Goal: Information Seeking & Learning: Learn about a topic

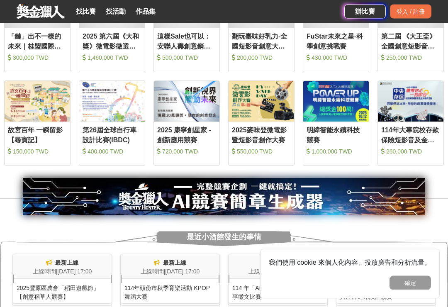
scroll to position [416, 0]
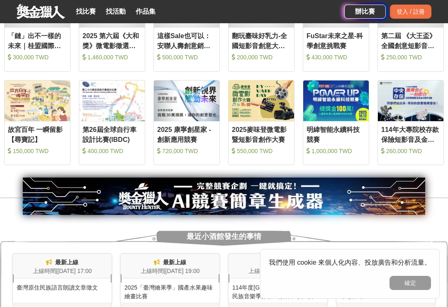
click at [25, 110] on img at bounding box center [38, 101] width 66 height 41
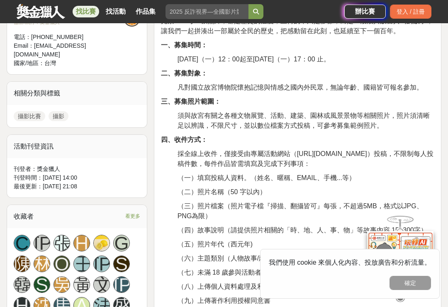
scroll to position [329, 0]
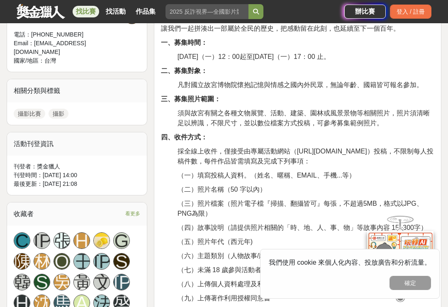
click at [409, 290] on button "確定" at bounding box center [411, 283] width 42 height 14
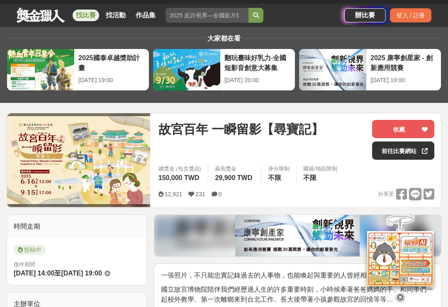
scroll to position [0, 0]
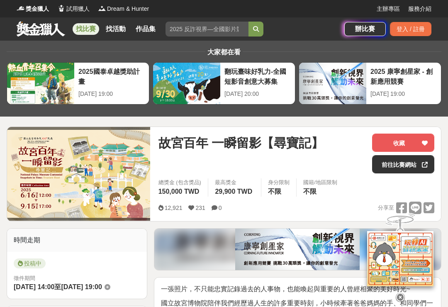
click at [234, 30] on input "search" at bounding box center [207, 29] width 83 height 15
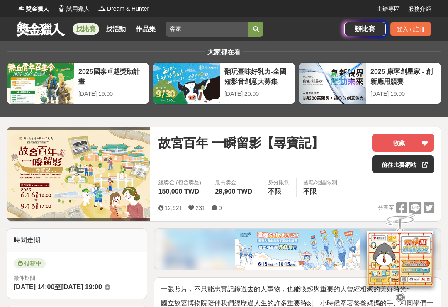
type input "客家"
click at [261, 27] on button "submit" at bounding box center [256, 29] width 15 height 15
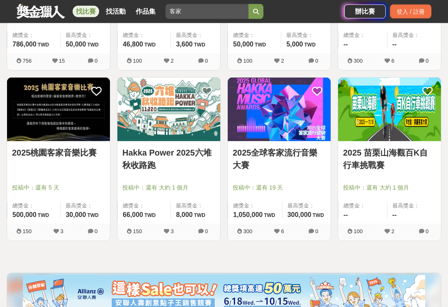
scroll to position [445, 0]
click at [378, 164] on link "2025 苗栗山海觀百K自行車挑戰賽" at bounding box center [389, 159] width 93 height 25
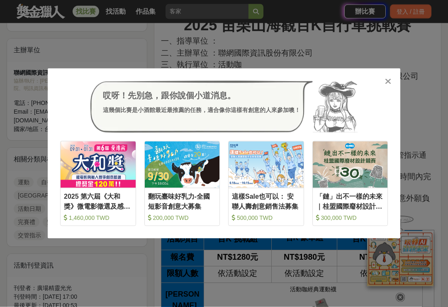
scroll to position [300, 0]
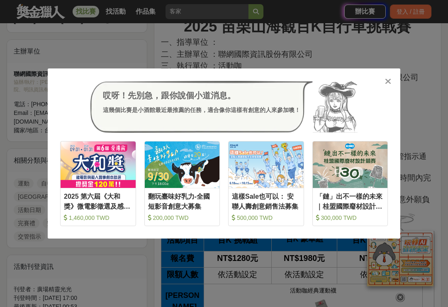
click at [388, 86] on icon at bounding box center [388, 81] width 6 height 8
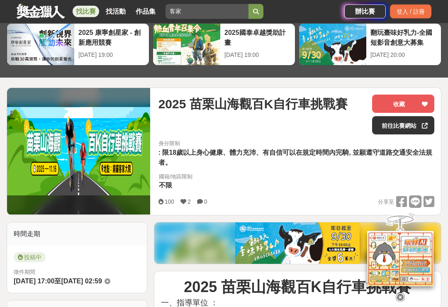
scroll to position [0, 0]
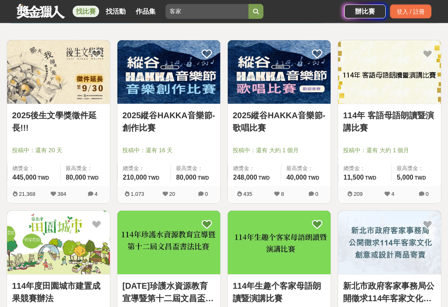
scroll to position [111, 0]
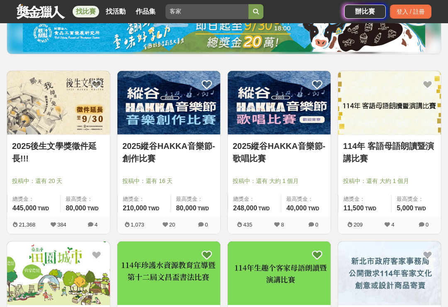
click at [72, 146] on link "2025後生文學獎徵件延長!!!" at bounding box center [58, 152] width 93 height 25
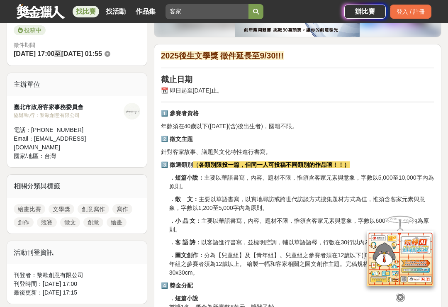
scroll to position [246, 0]
